Goal: Complete application form

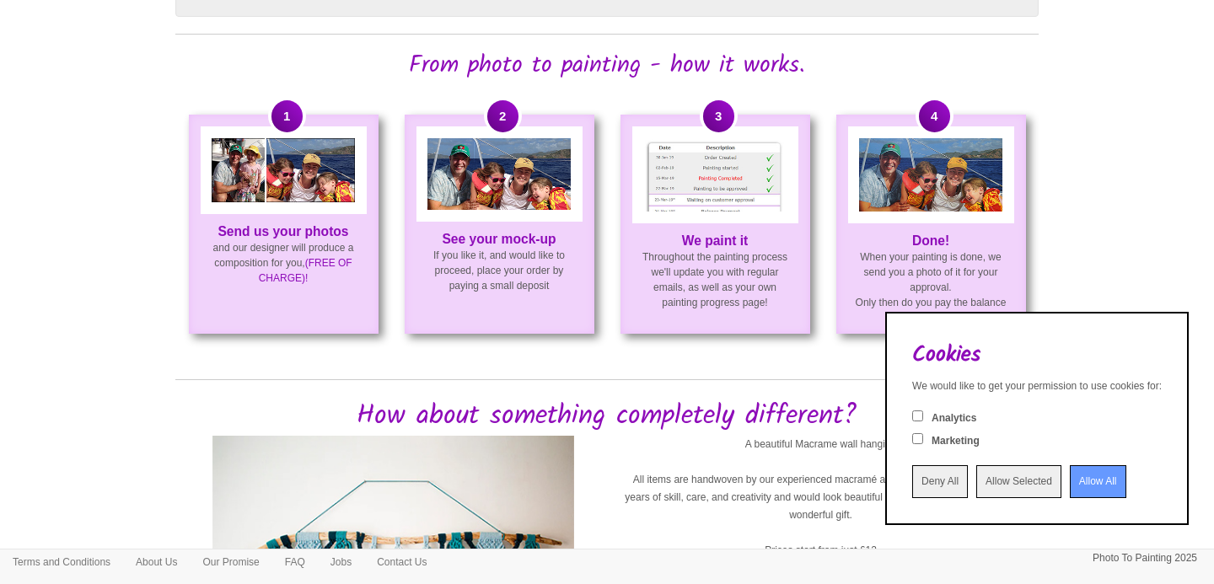
scroll to position [1252, 0]
click at [464, 245] on strong "See your mock-up" at bounding box center [499, 238] width 114 height 14
click at [501, 193] on img at bounding box center [498, 173] width 143 height 72
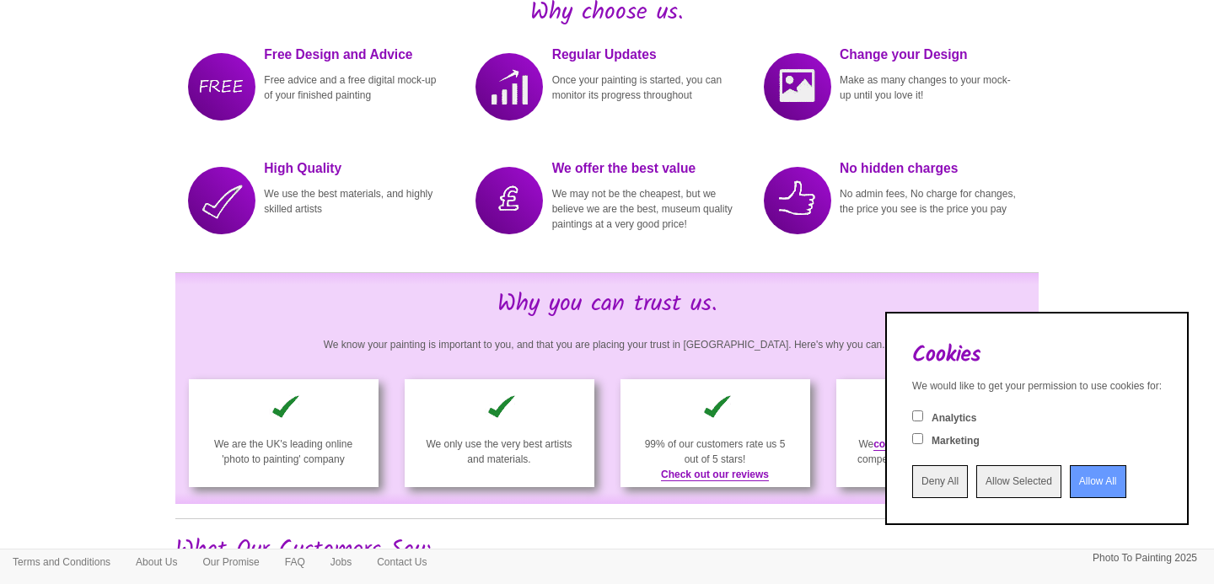
scroll to position [2353, 0]
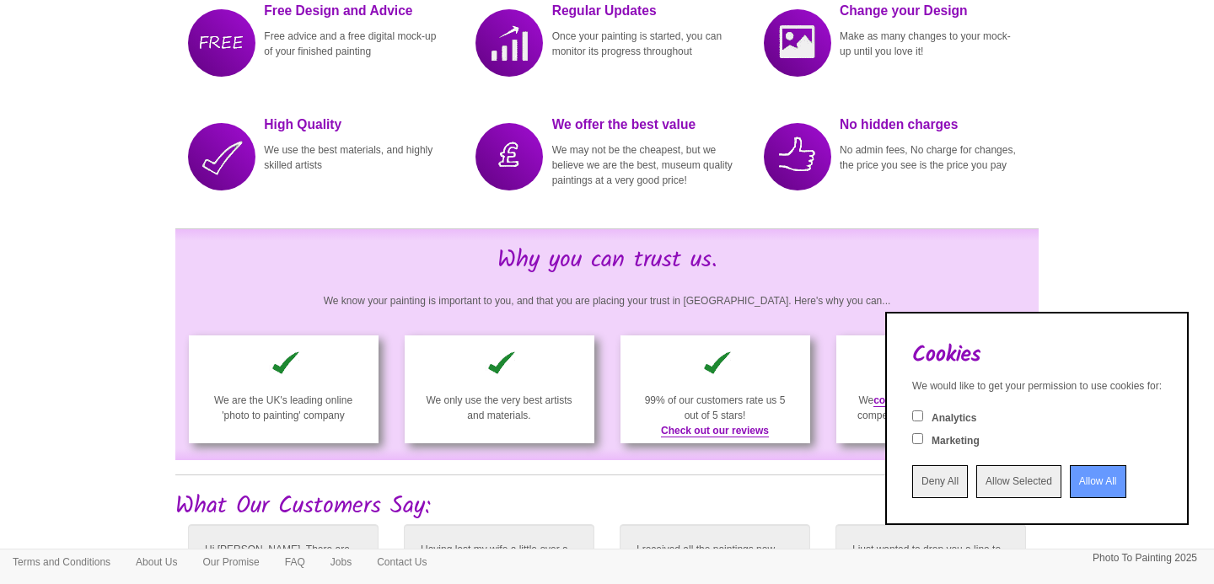
click at [1071, 470] on input "Allow All" at bounding box center [1098, 481] width 56 height 33
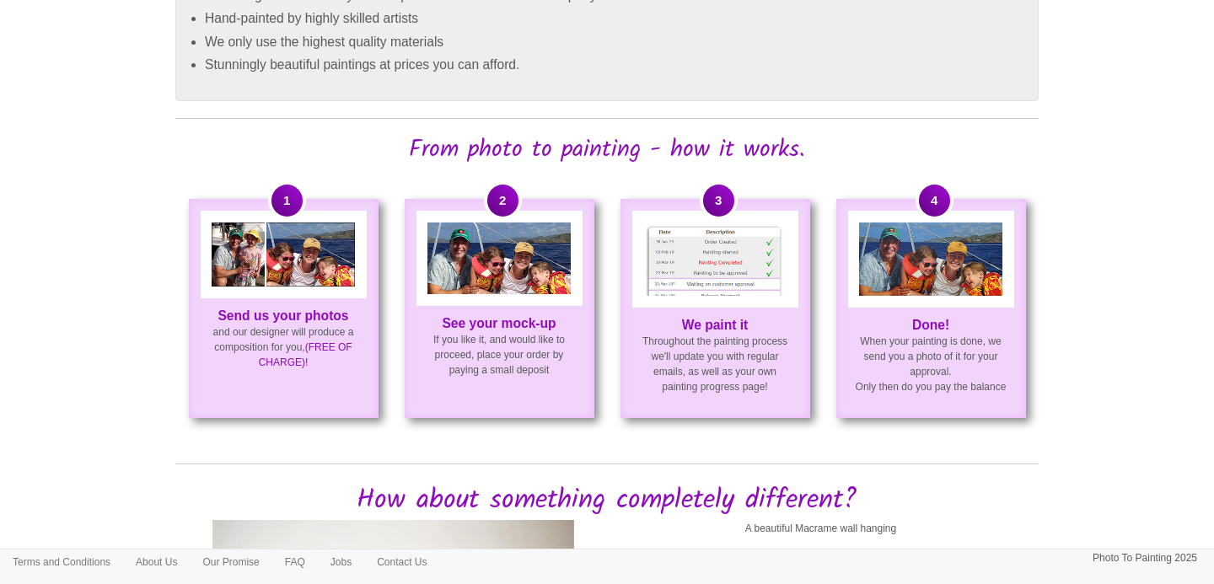
scroll to position [1131, 0]
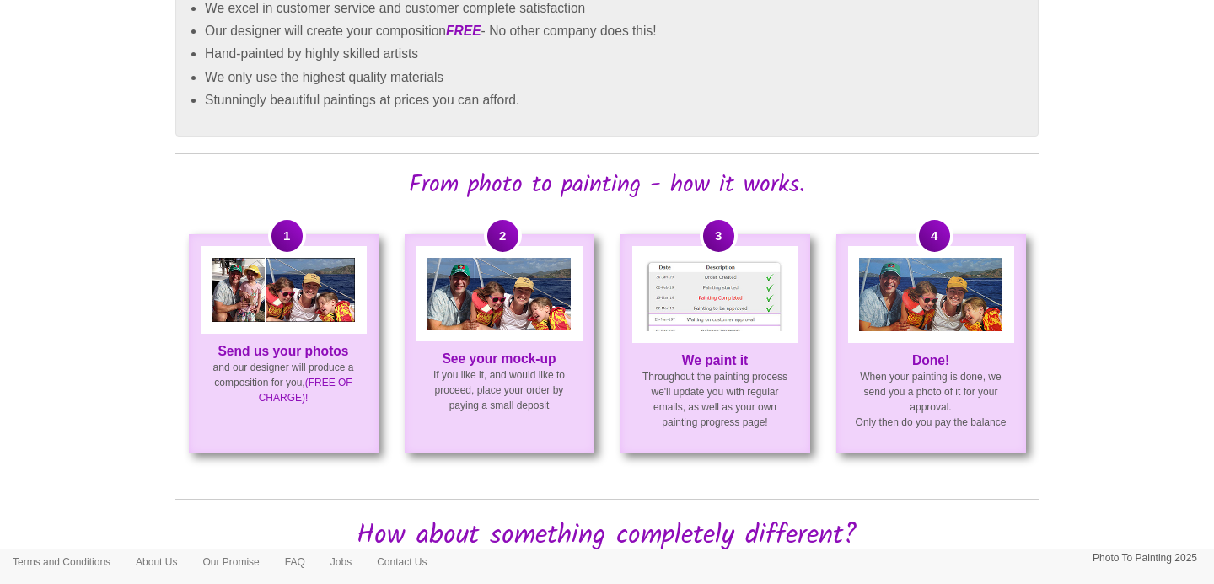
click at [936, 319] on img at bounding box center [930, 294] width 143 height 73
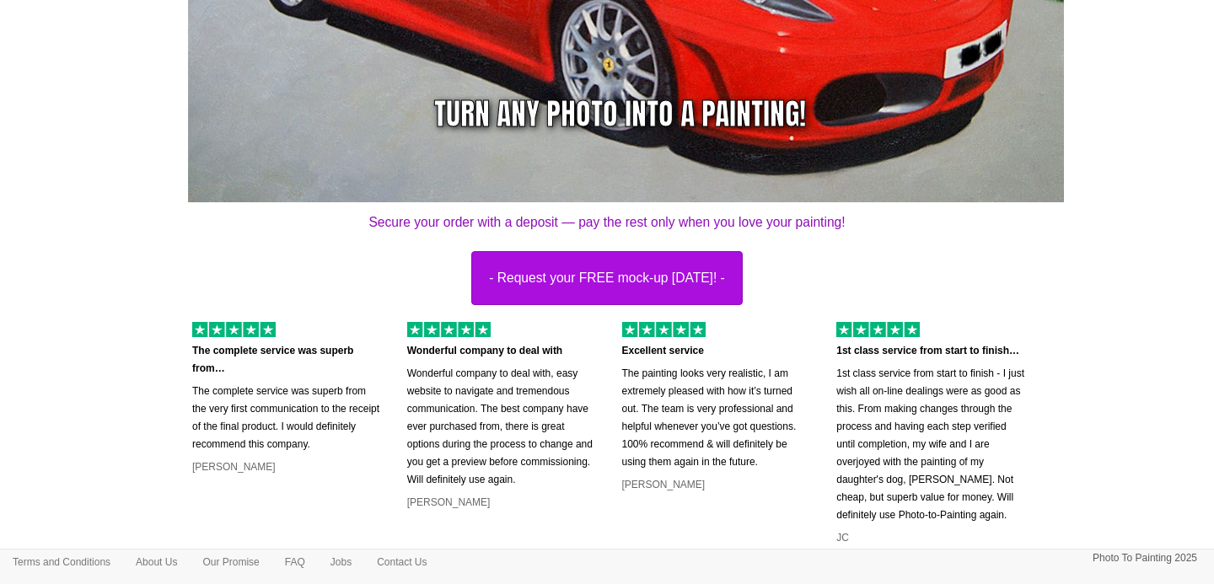
scroll to position [437, 0]
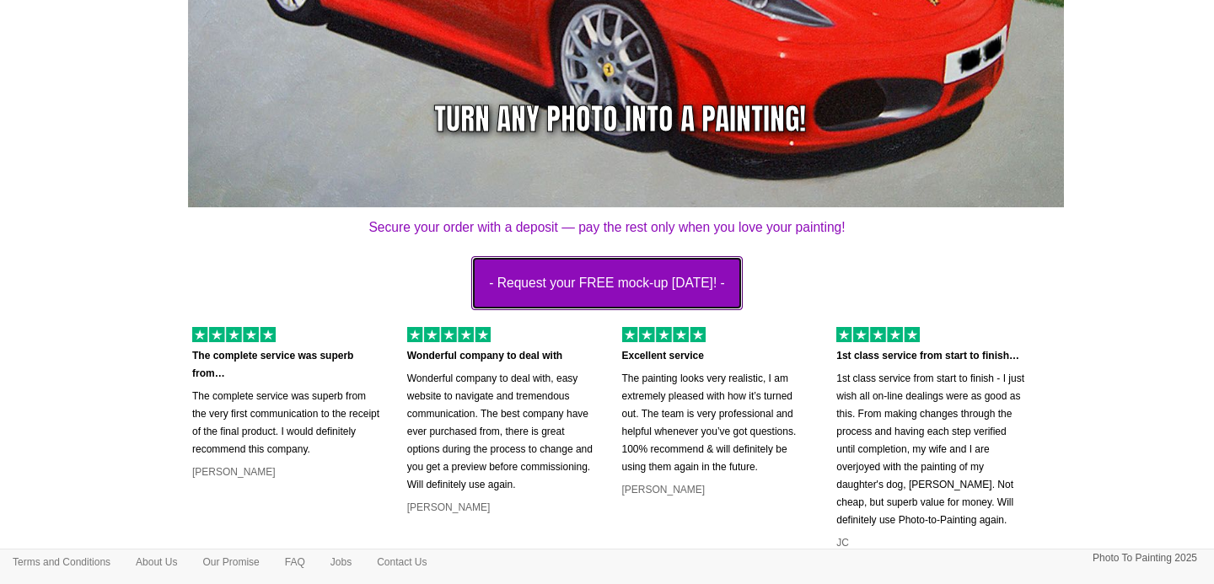
click at [614, 279] on button "- Request your FREE mock-up today! -" at bounding box center [606, 283] width 271 height 54
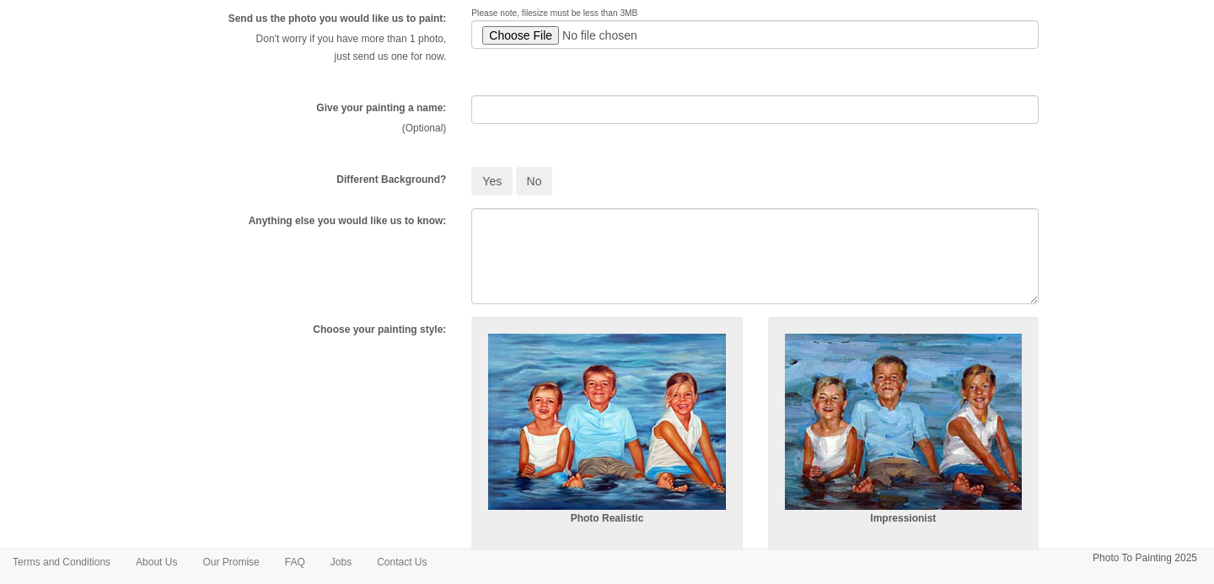
scroll to position [343, 0]
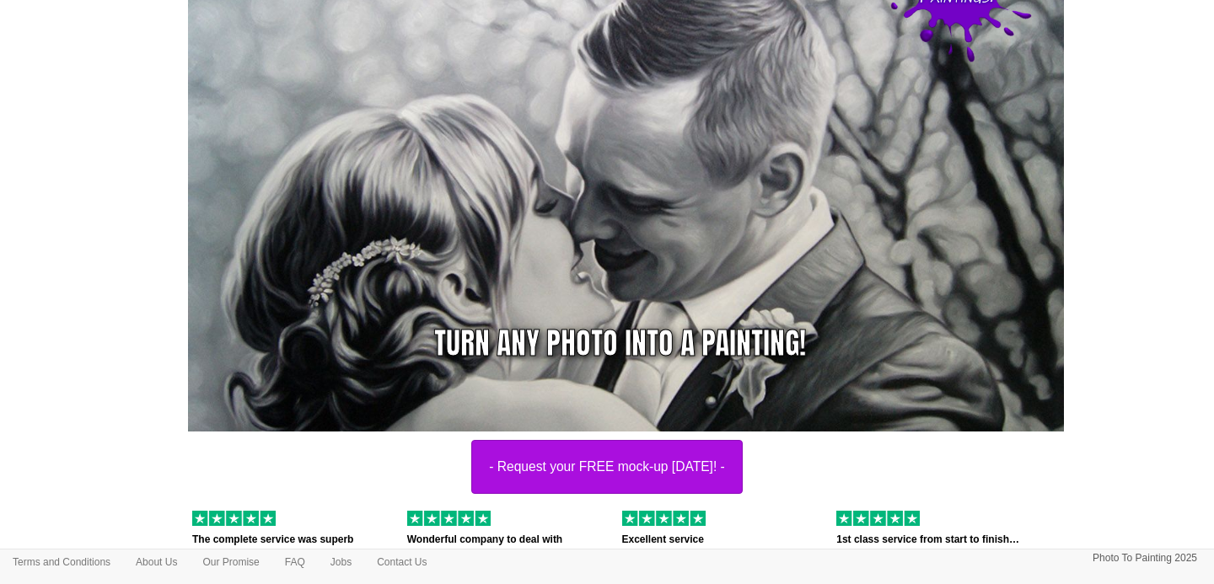
scroll to position [201, 0]
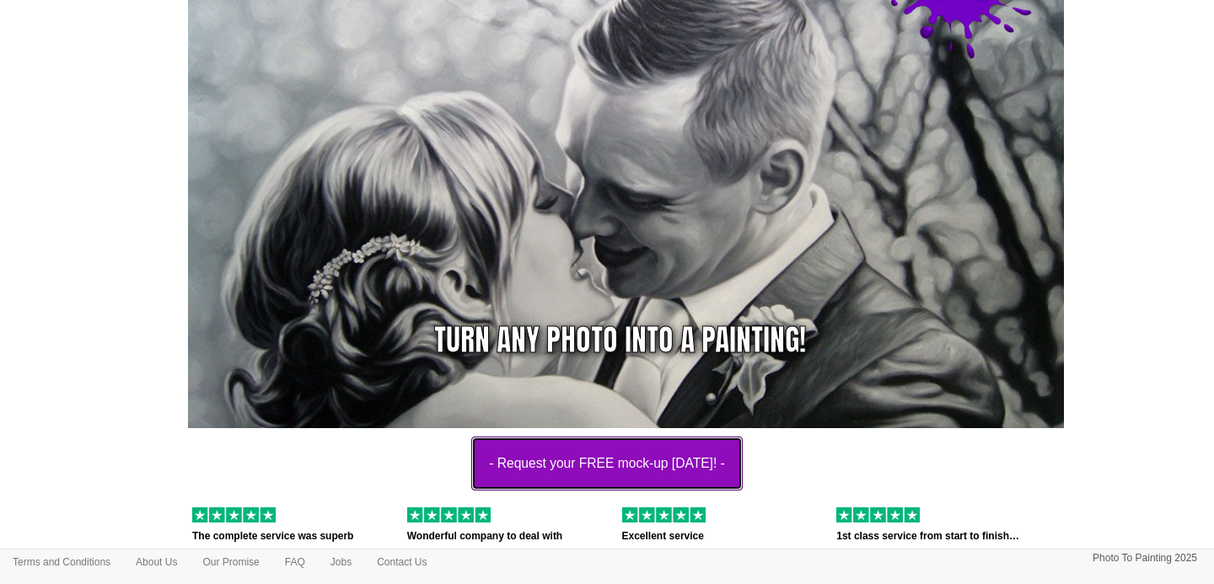
click at [576, 458] on button "- Request your FREE mock-up [DATE]! -" at bounding box center [606, 464] width 271 height 54
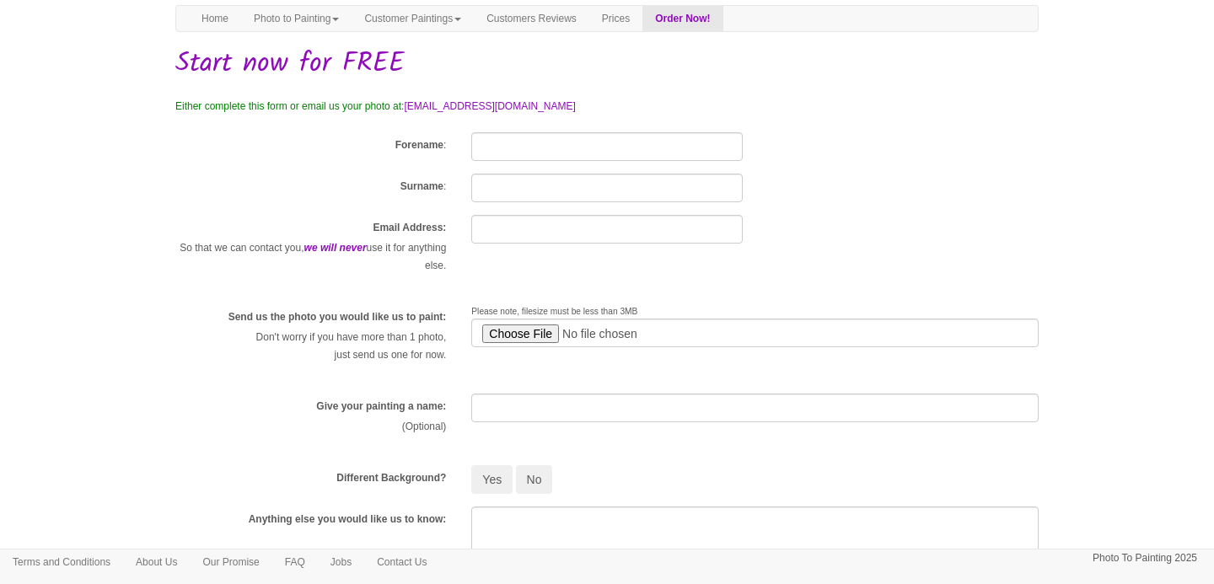
scroll to position [78, 0]
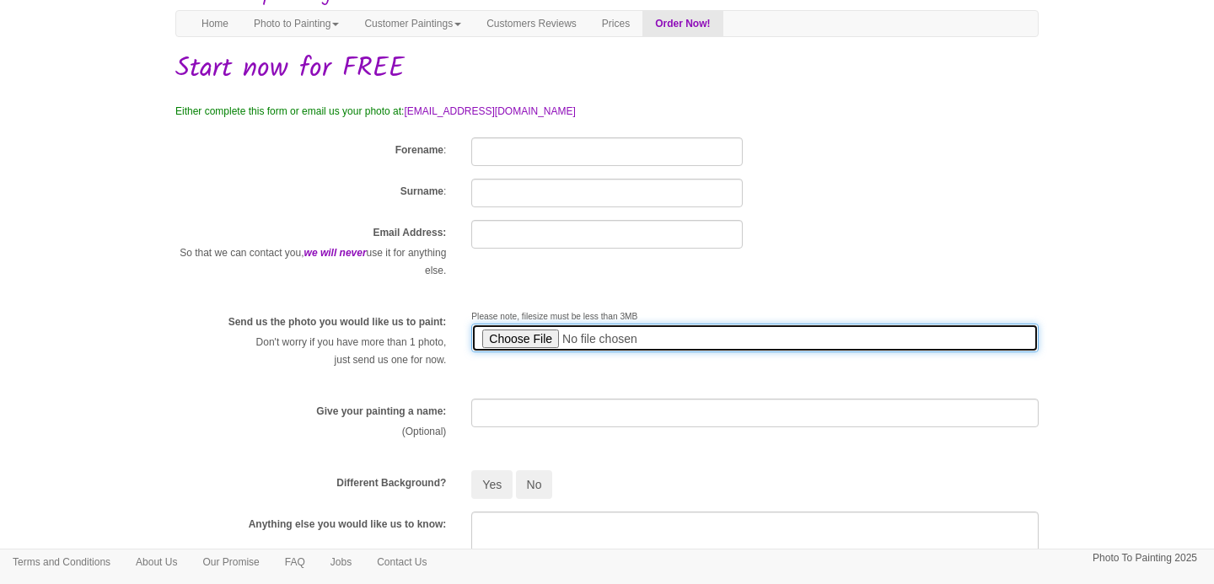
click at [523, 341] on input "file" at bounding box center [754, 338] width 567 height 29
type input "C:\fakepath\IMG_3196.jpeg"
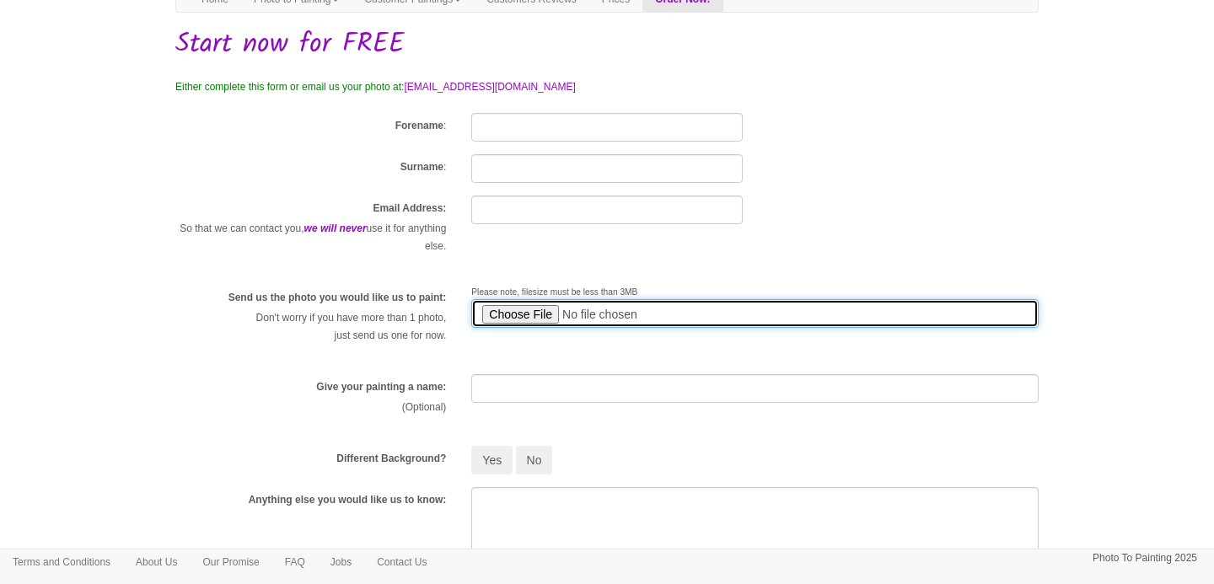
scroll to position [91, 0]
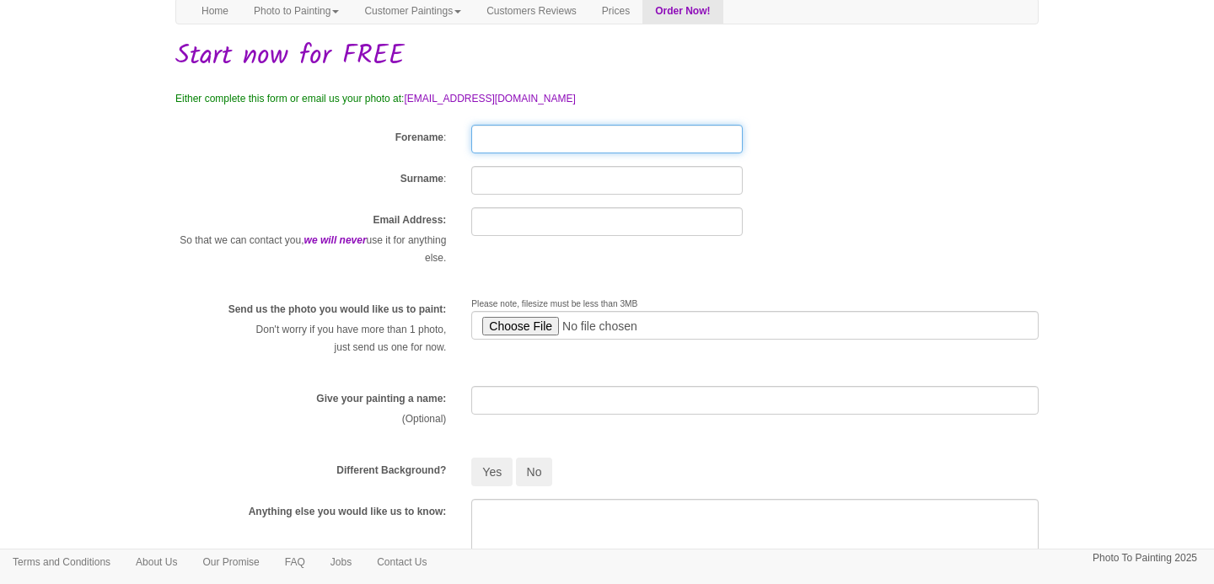
click at [504, 146] on input "Forename" at bounding box center [606, 139] width 271 height 29
type input "SHEILA"
type input "alstrom"
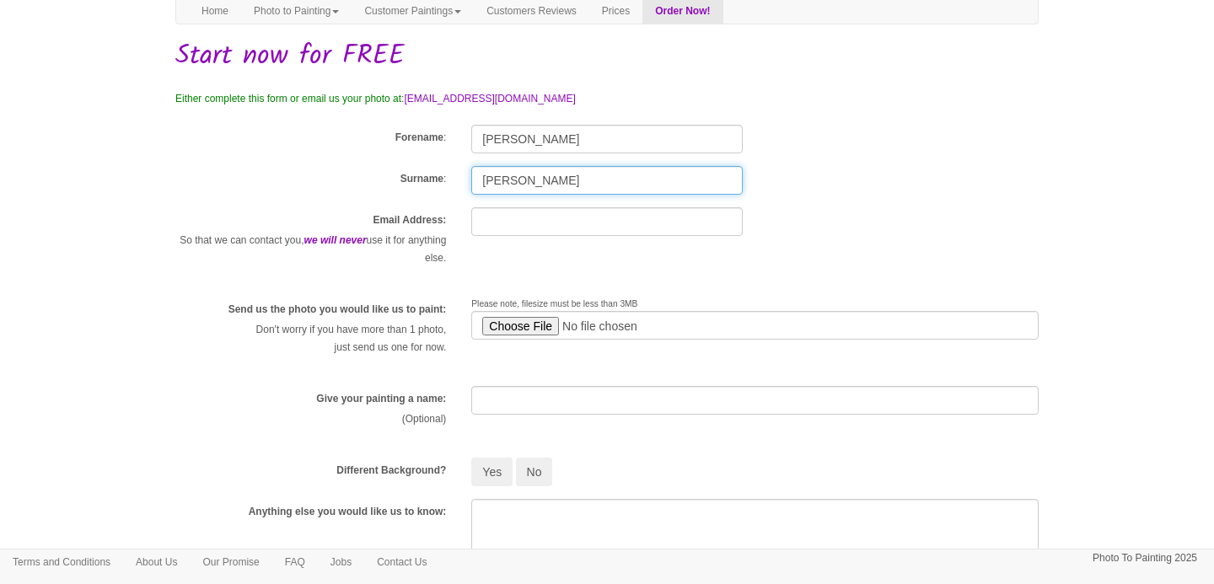
type input "Sealstrom@hotmail.co.uk"
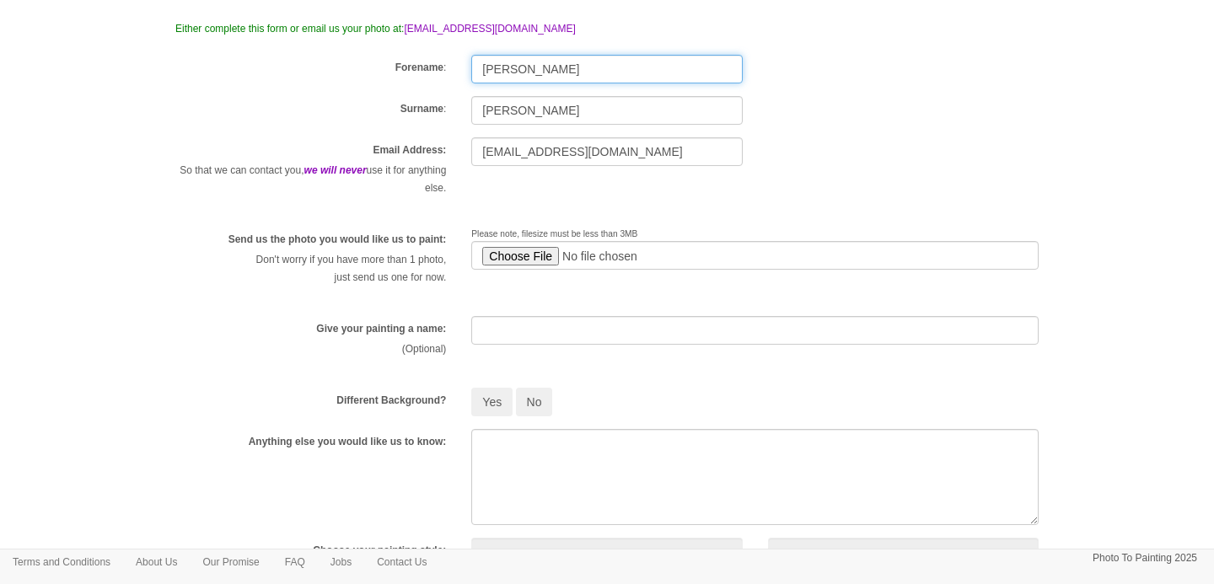
scroll to position [164, 0]
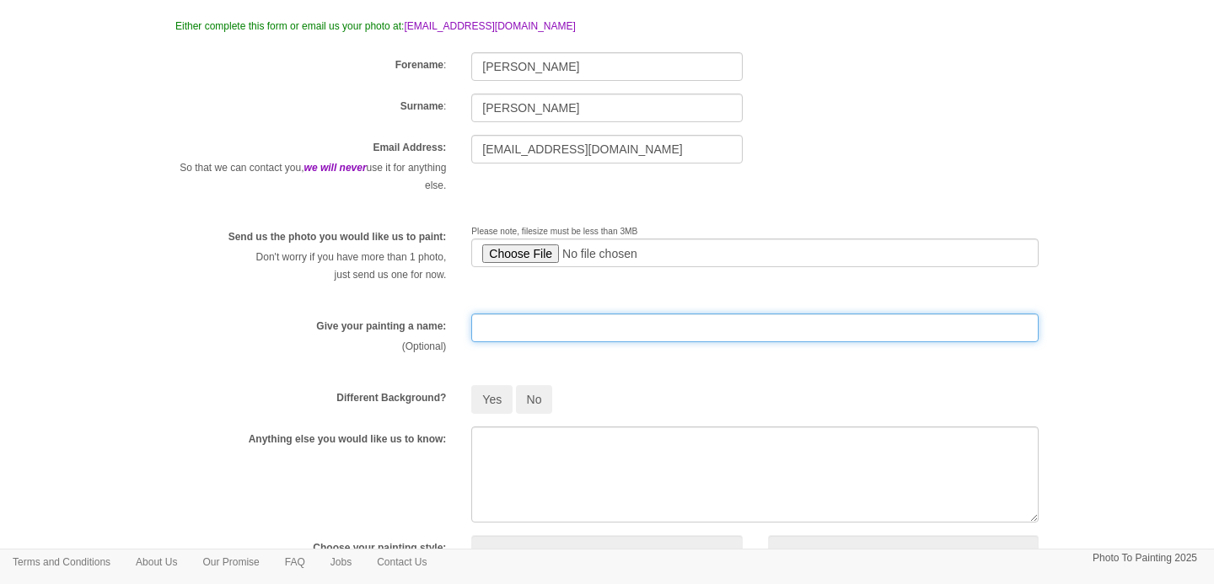
click at [493, 335] on input "text" at bounding box center [754, 328] width 567 height 29
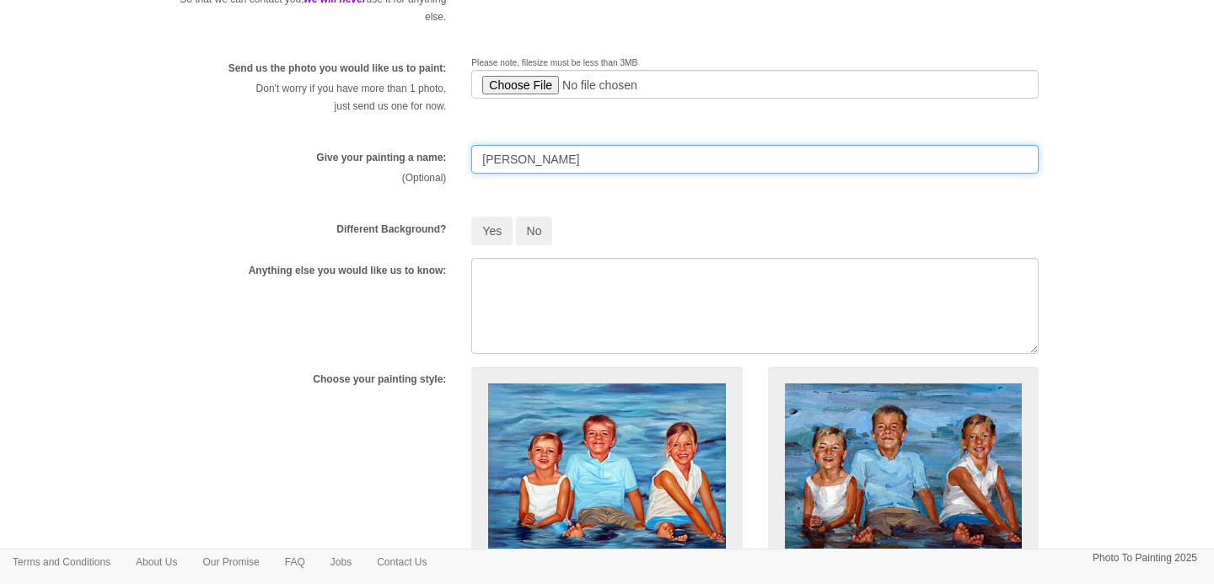
scroll to position [348, 0]
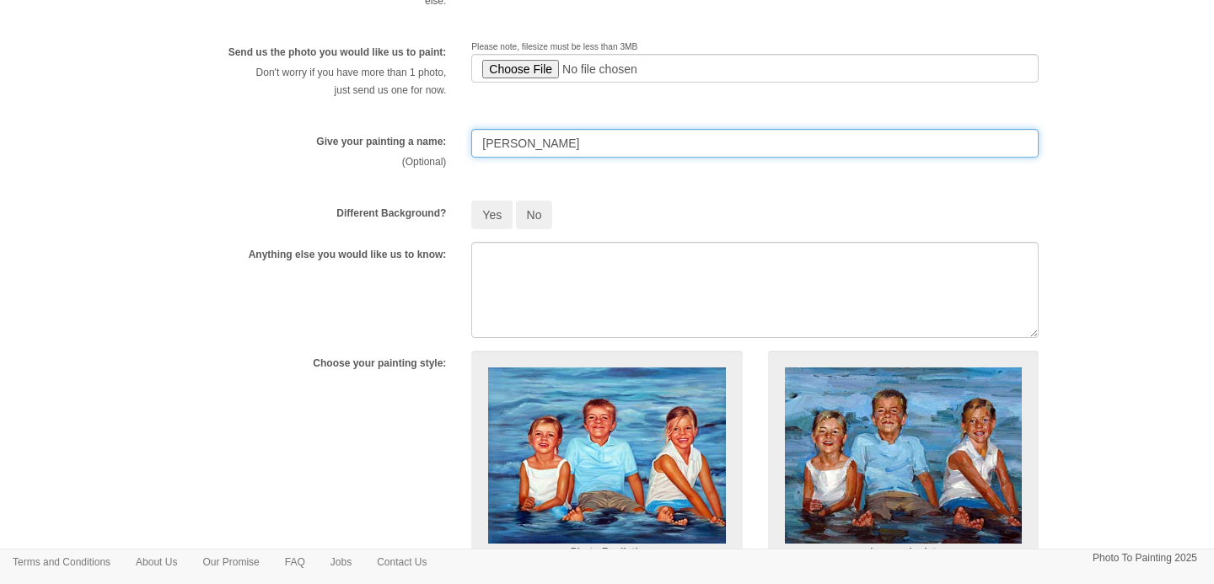
type input "RHYDIAN"
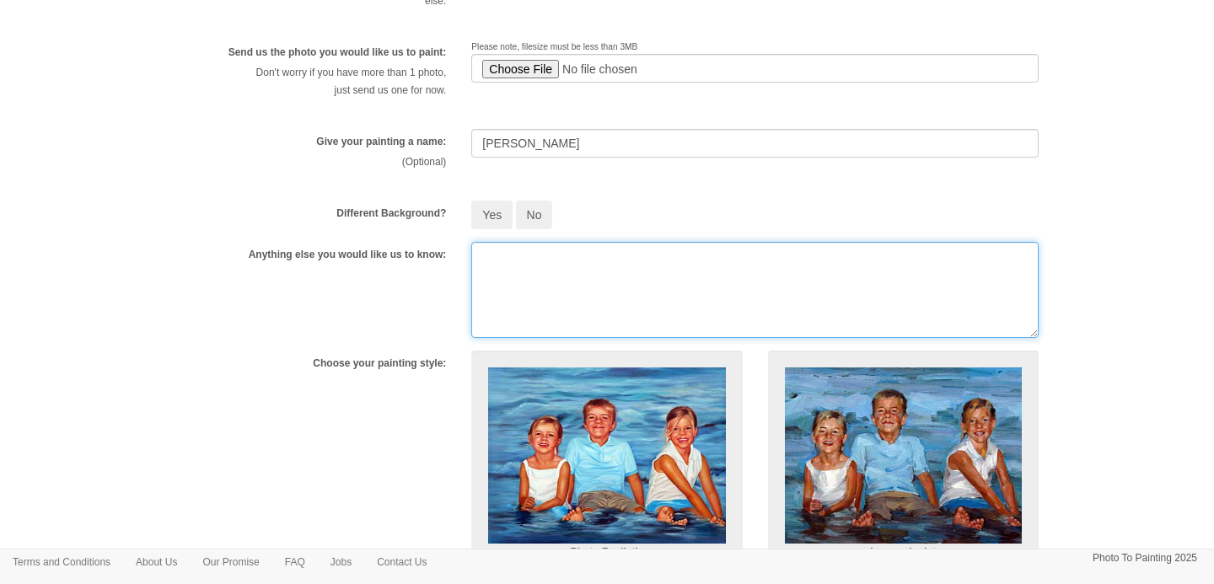
click at [497, 253] on textarea at bounding box center [754, 290] width 567 height 96
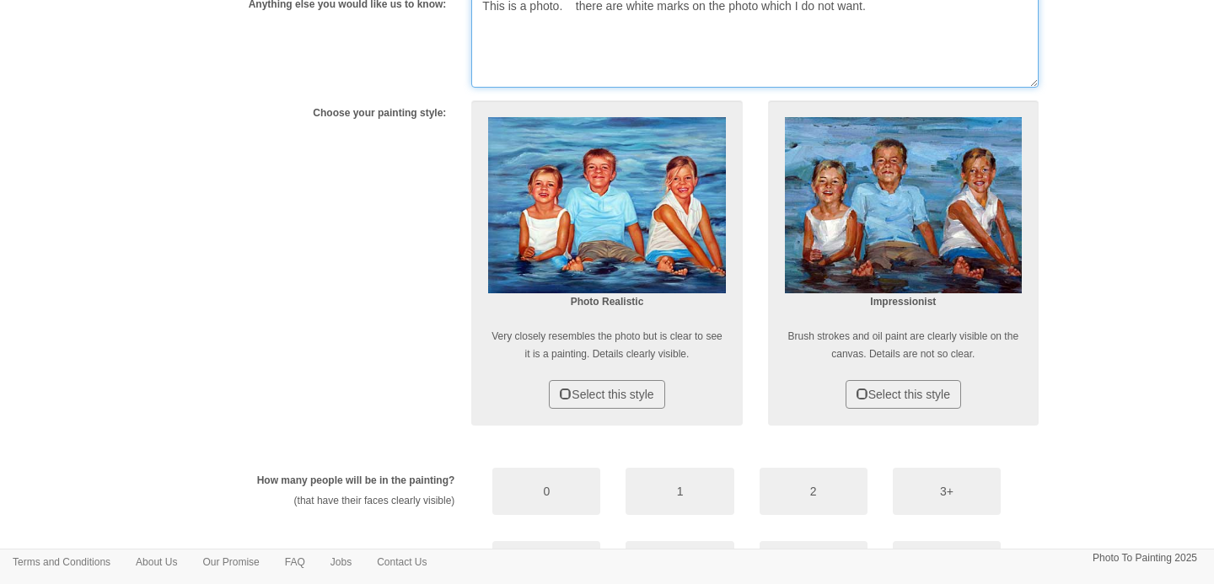
scroll to position [601, 0]
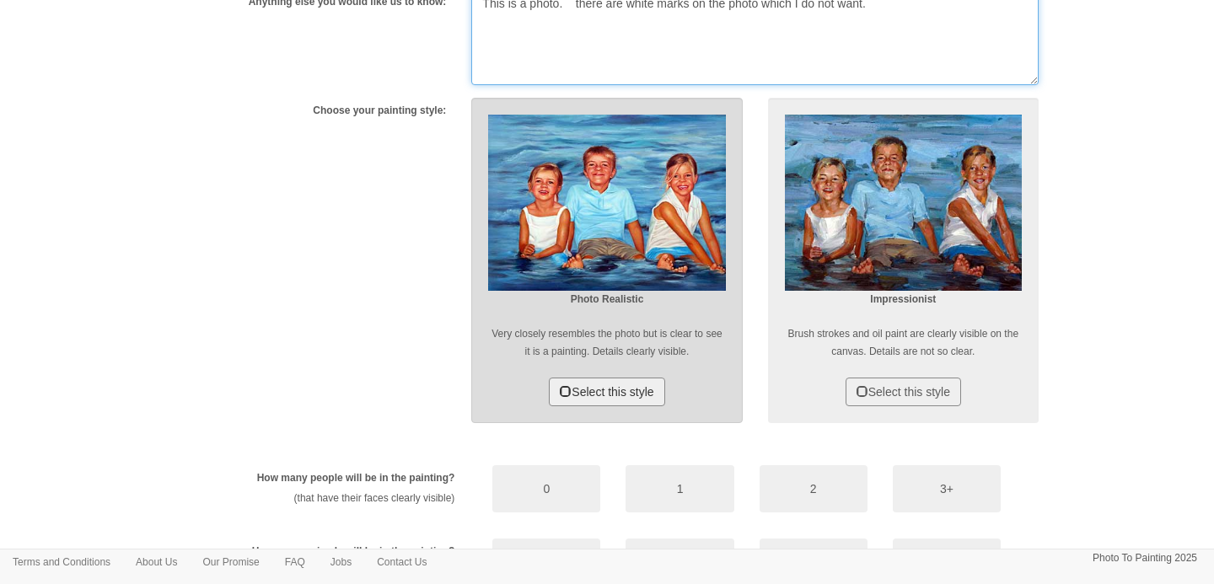
type textarea "This is a photo. there are white marks on the photo which I do not want."
click at [618, 386] on button "Select this style" at bounding box center [606, 392] width 115 height 29
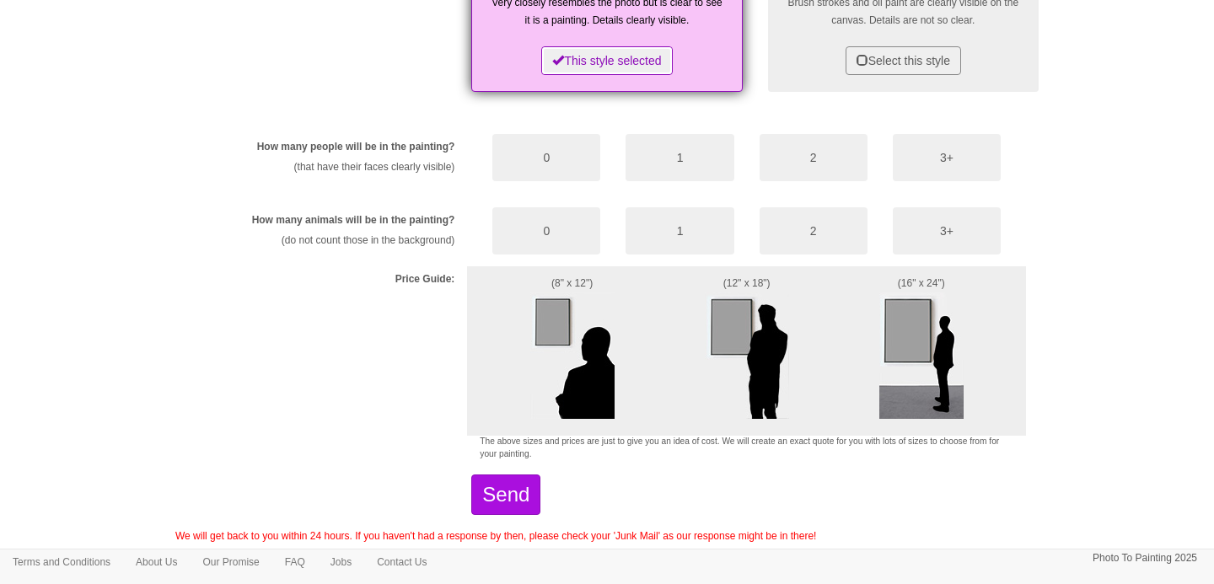
scroll to position [934, 0]
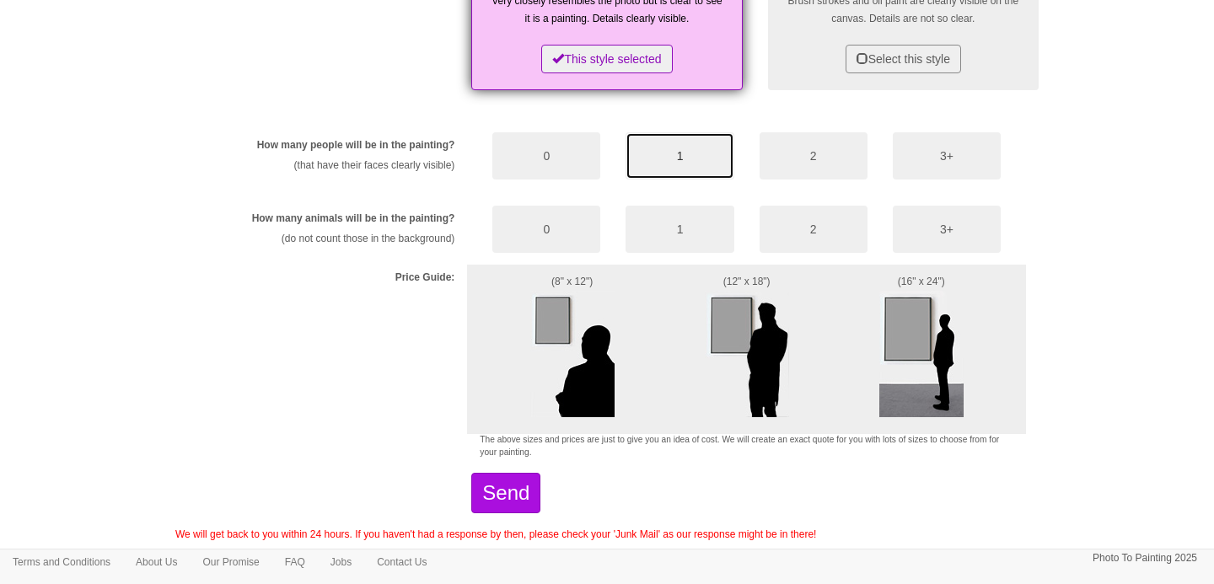
click at [664, 155] on button "1" at bounding box center [679, 155] width 108 height 47
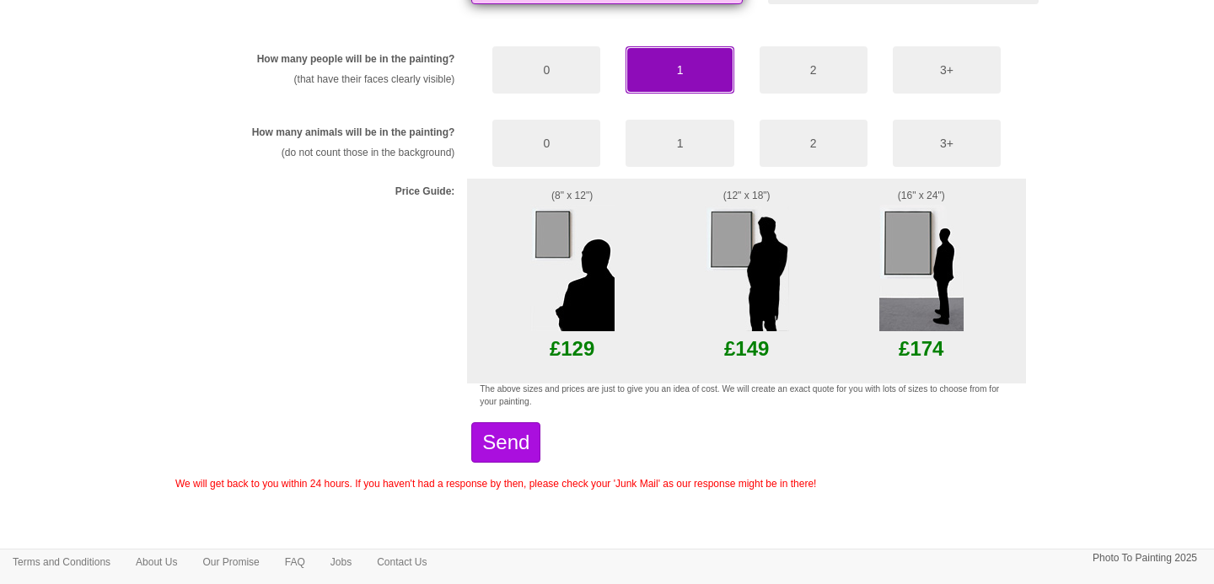
scroll to position [1025, 0]
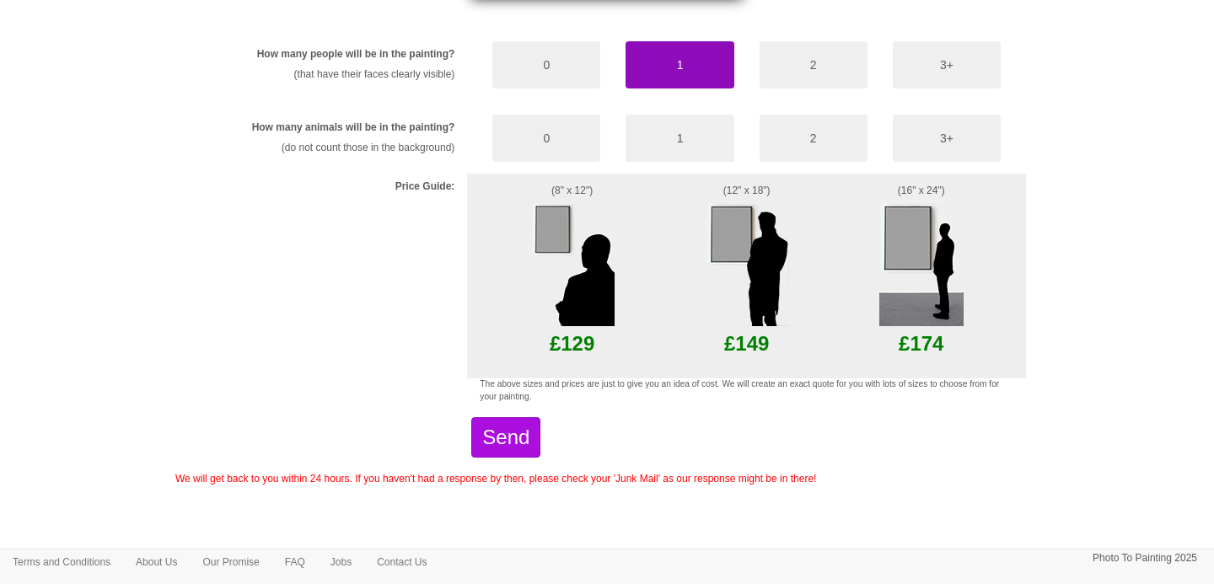
click at [555, 220] on img at bounding box center [572, 263] width 84 height 126
click at [574, 309] on img at bounding box center [572, 263] width 84 height 126
click at [540, 442] on button "Send" at bounding box center [505, 437] width 69 height 40
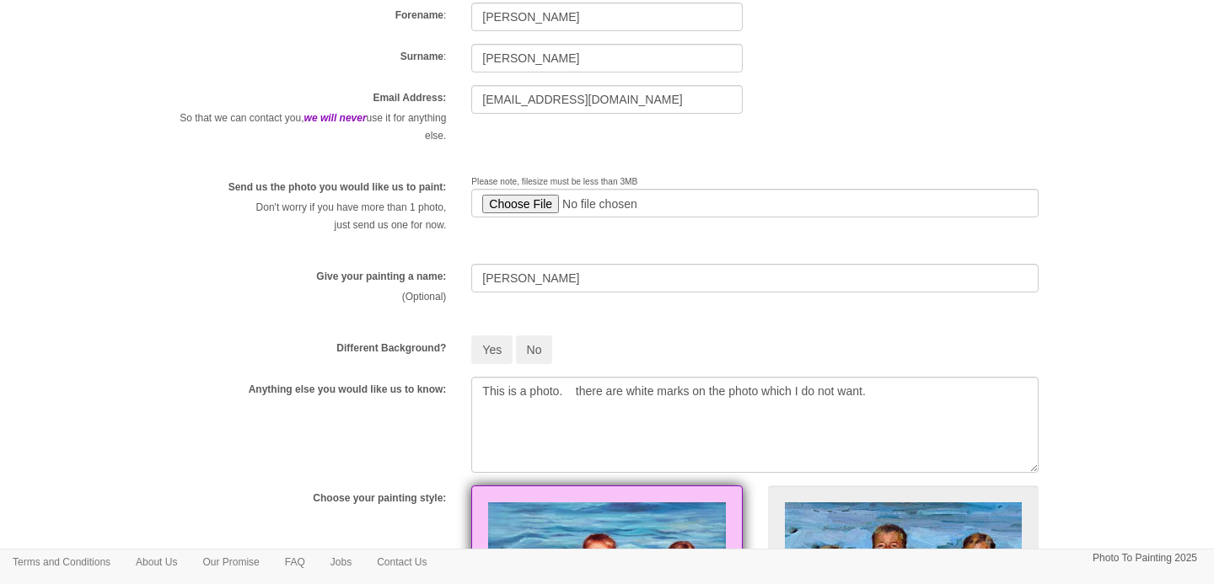
scroll to position [191, 0]
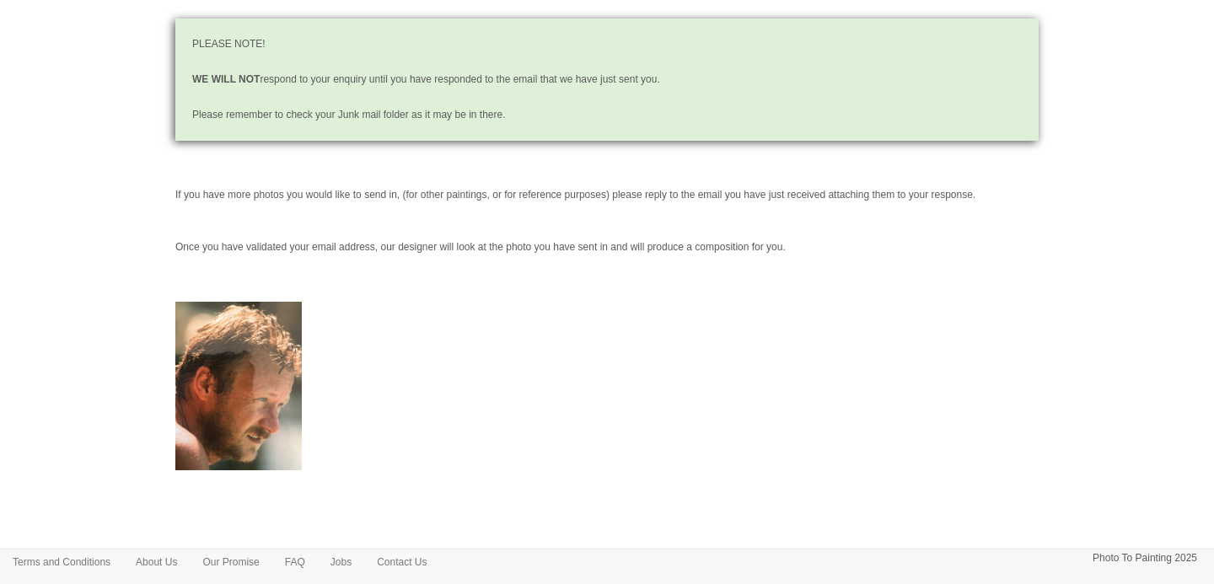
scroll to position [174, 0]
